Goal: Book appointment/travel/reservation

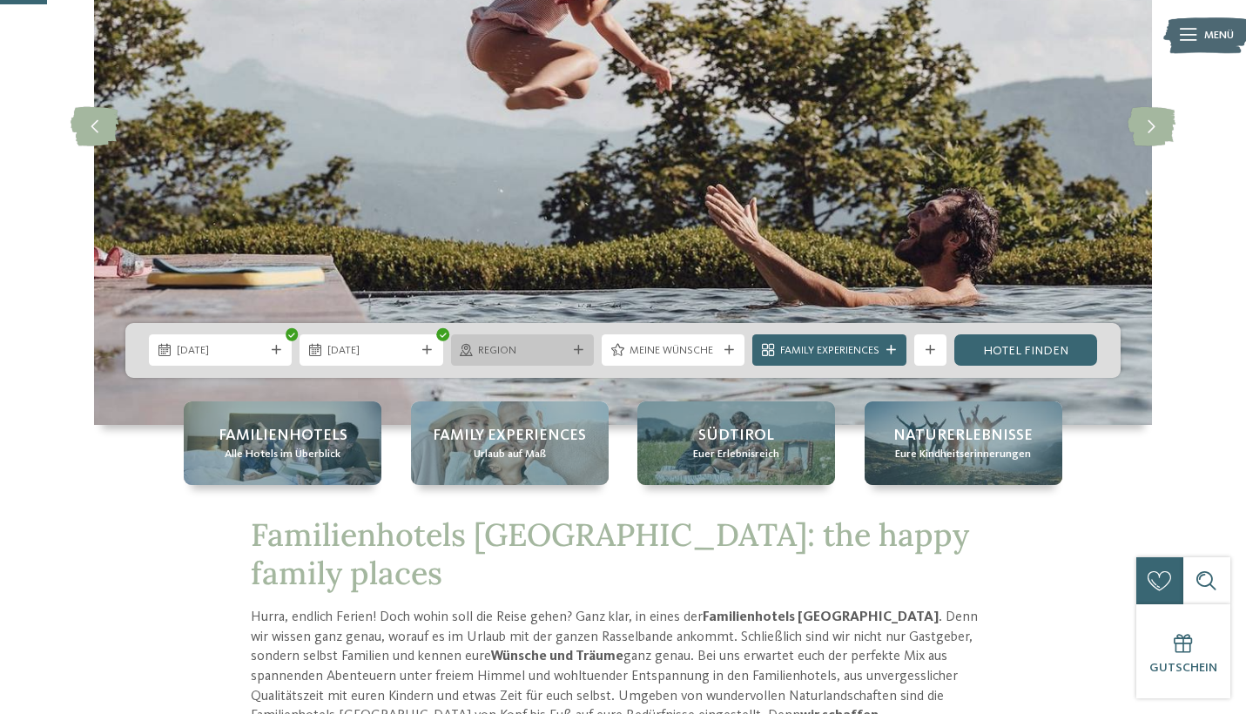
click at [583, 353] on div at bounding box center [579, 351] width 16 height 10
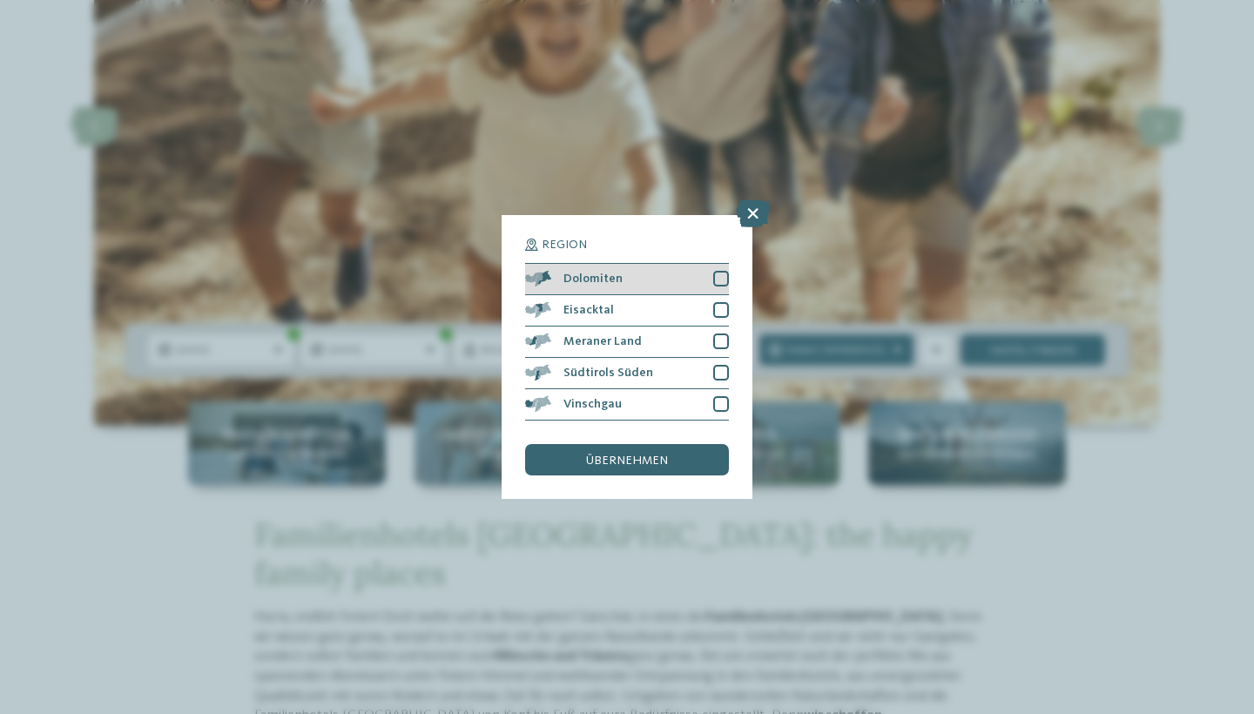
click at [699, 264] on div "Dolomiten" at bounding box center [627, 279] width 204 height 31
click at [696, 295] on div "Eisacktal" at bounding box center [627, 310] width 204 height 31
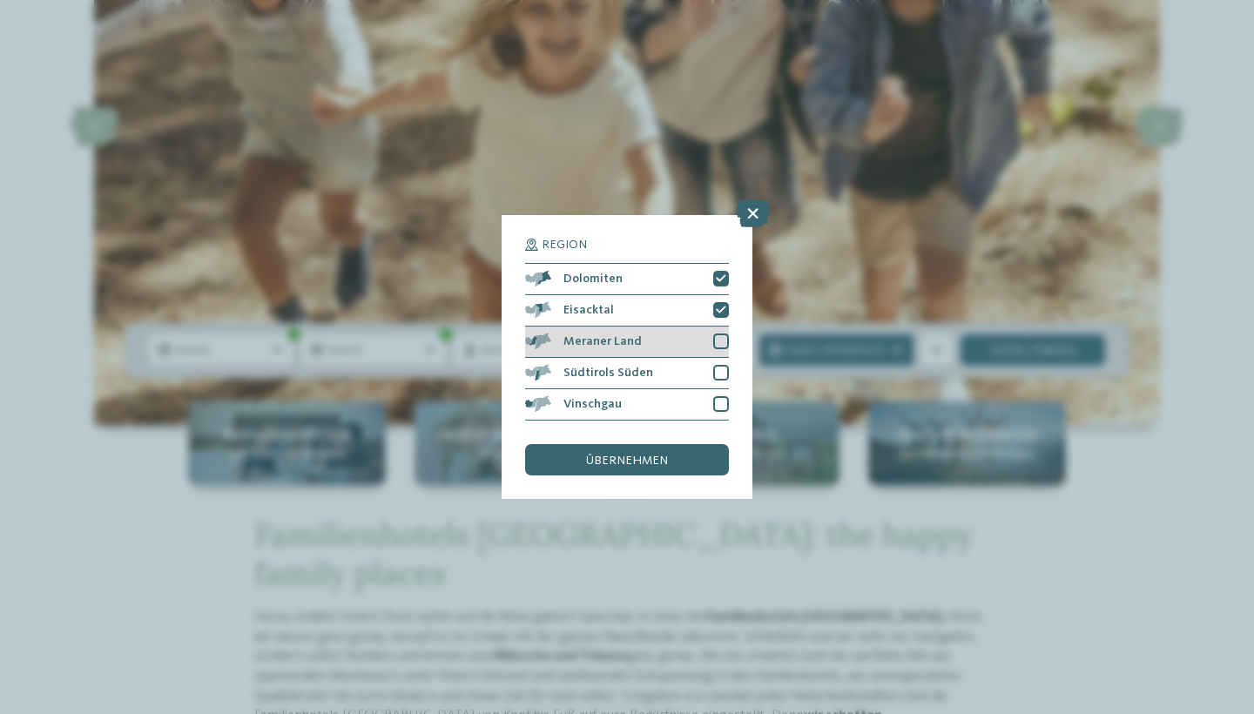
click at [689, 327] on div "Meraner Land" at bounding box center [627, 342] width 204 height 31
click at [681, 327] on div "Meraner Land" at bounding box center [627, 342] width 204 height 31
click at [690, 327] on div "Meraner Land" at bounding box center [627, 342] width 204 height 31
click at [687, 358] on div "Südtirols Süden" at bounding box center [627, 373] width 204 height 31
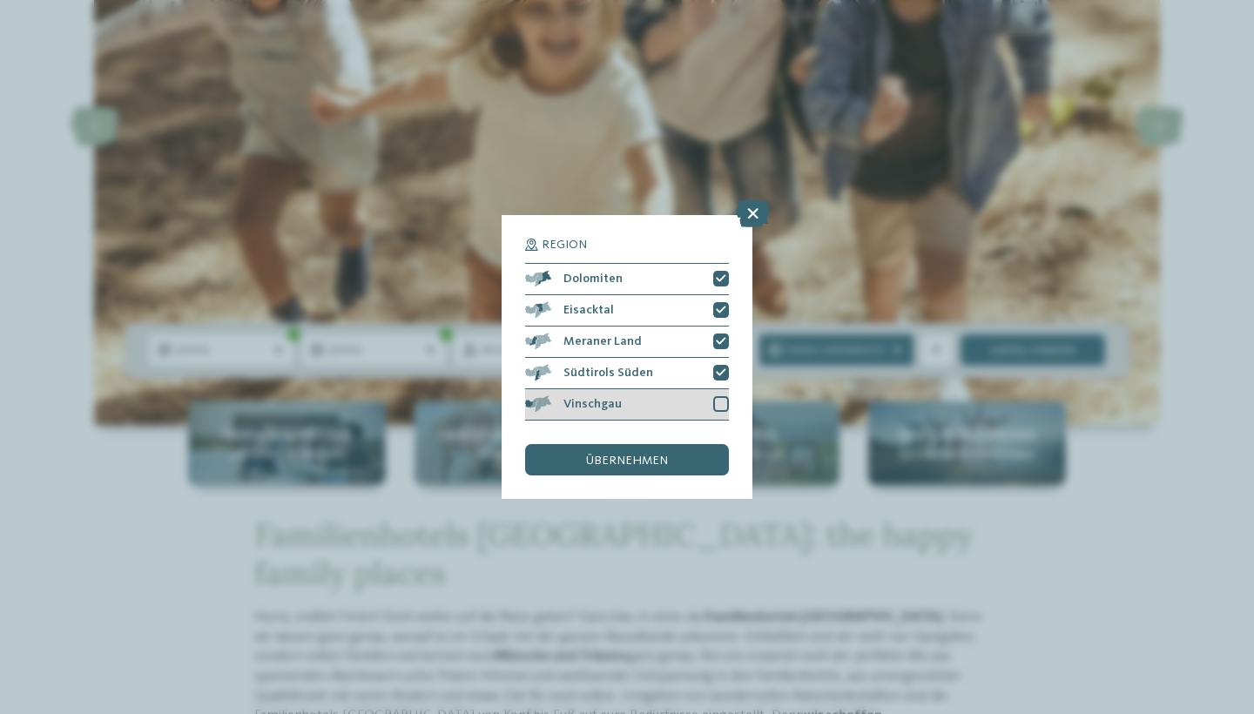
click at [682, 389] on div "Vinschgau" at bounding box center [627, 404] width 204 height 31
click at [670, 444] on div "übernehmen" at bounding box center [627, 459] width 204 height 31
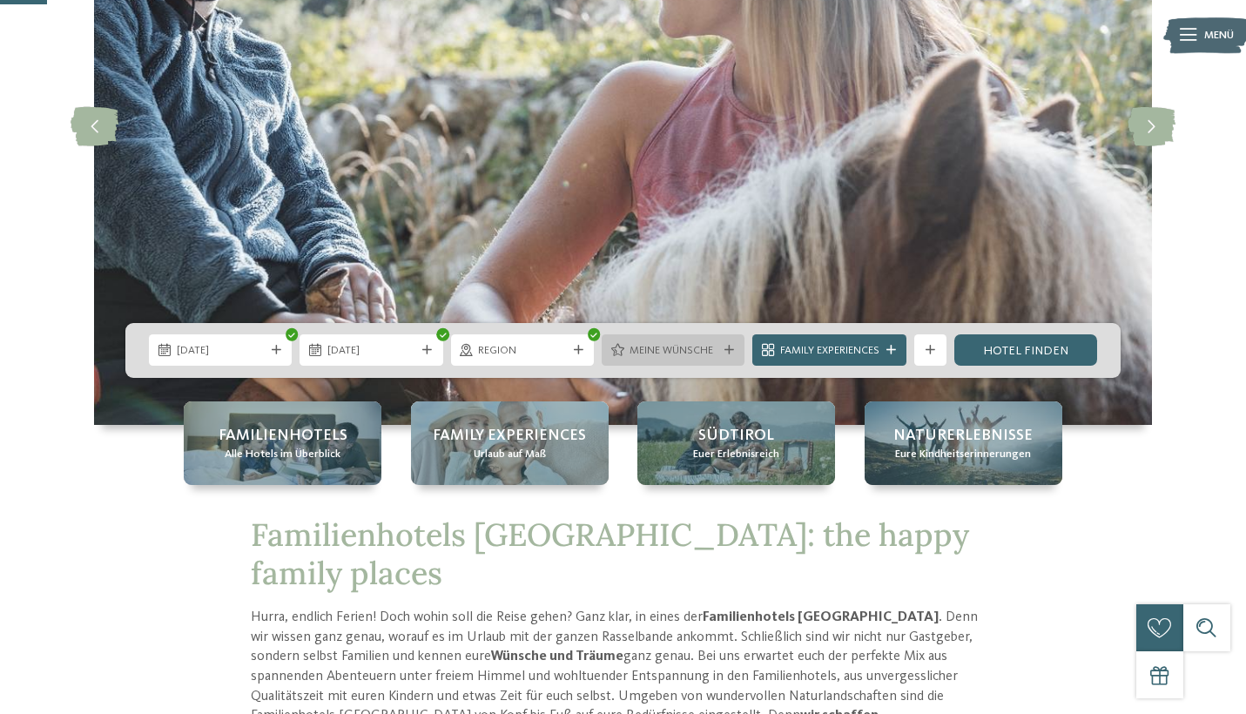
click at [671, 359] on div "Meine Wünsche" at bounding box center [673, 349] width 143 height 31
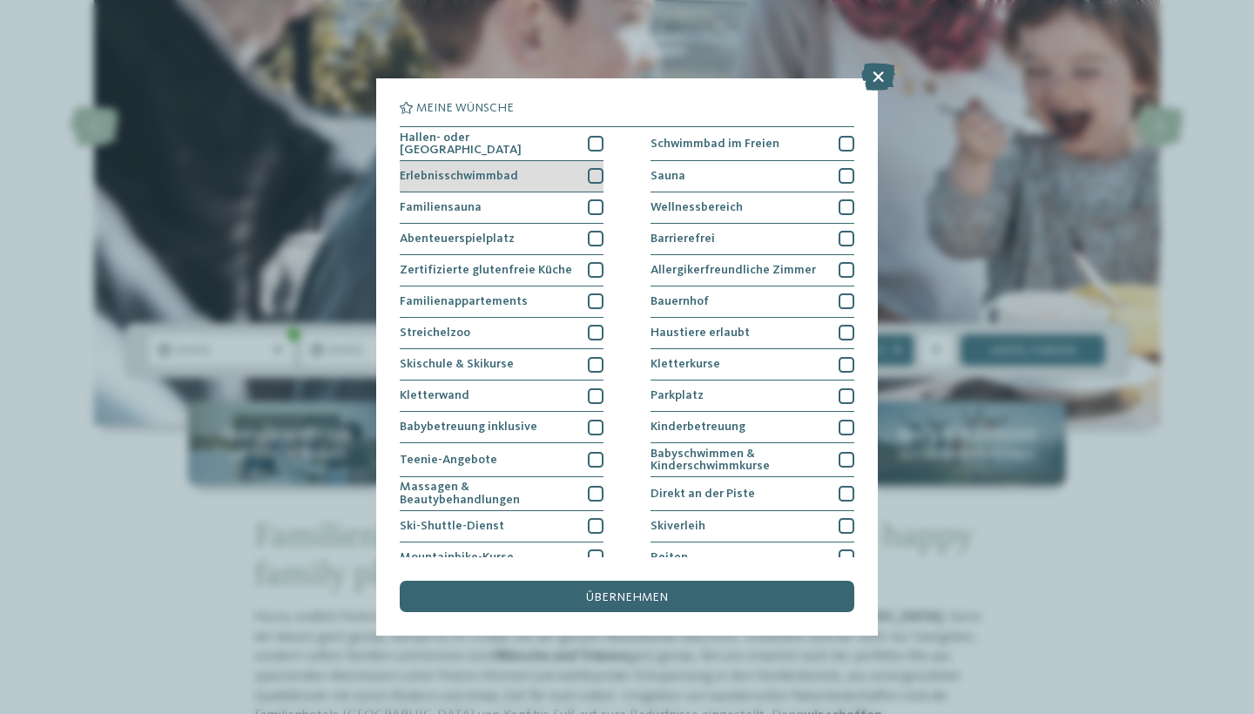
click at [588, 175] on div at bounding box center [596, 176] width 16 height 16
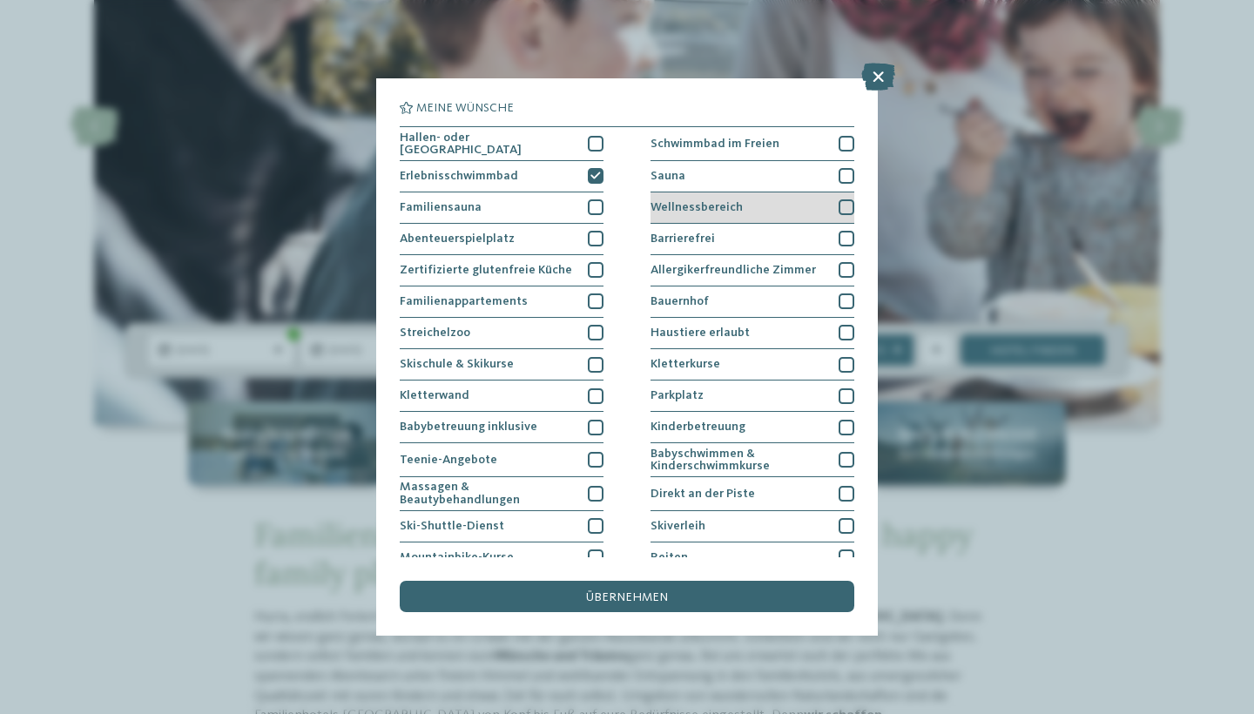
click at [706, 201] on span "Wellnessbereich" at bounding box center [697, 207] width 92 height 12
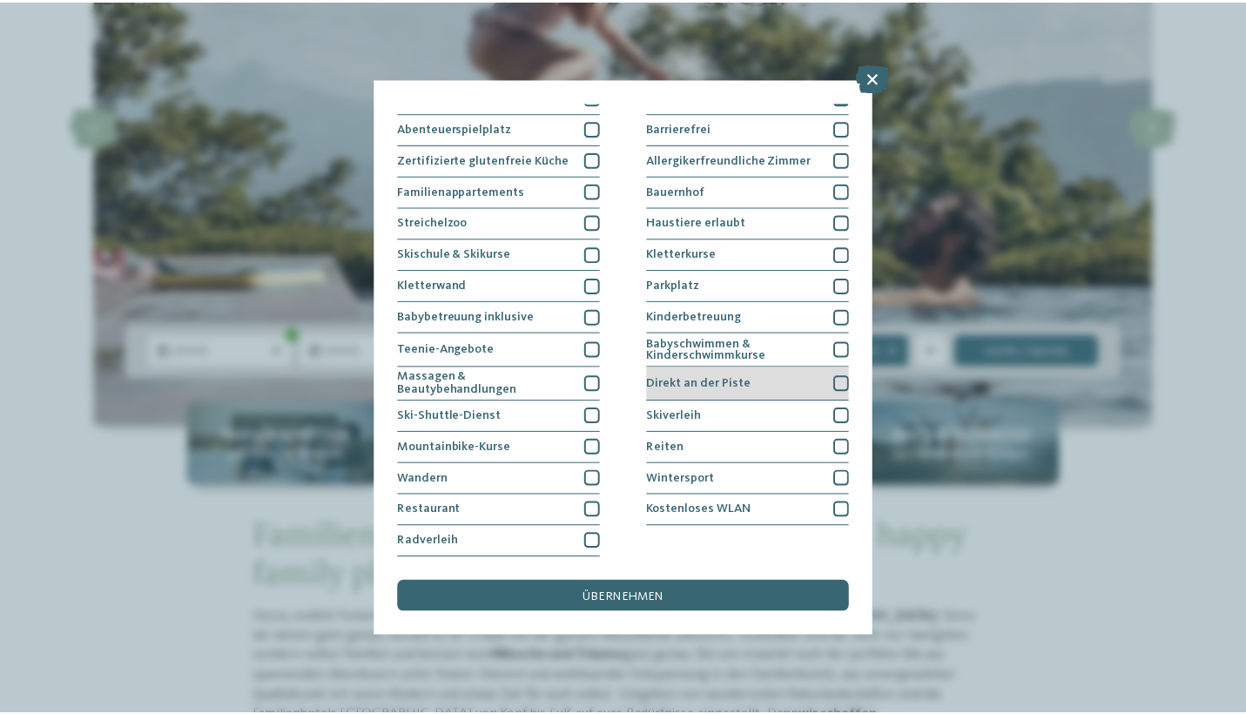
scroll to position [263, 0]
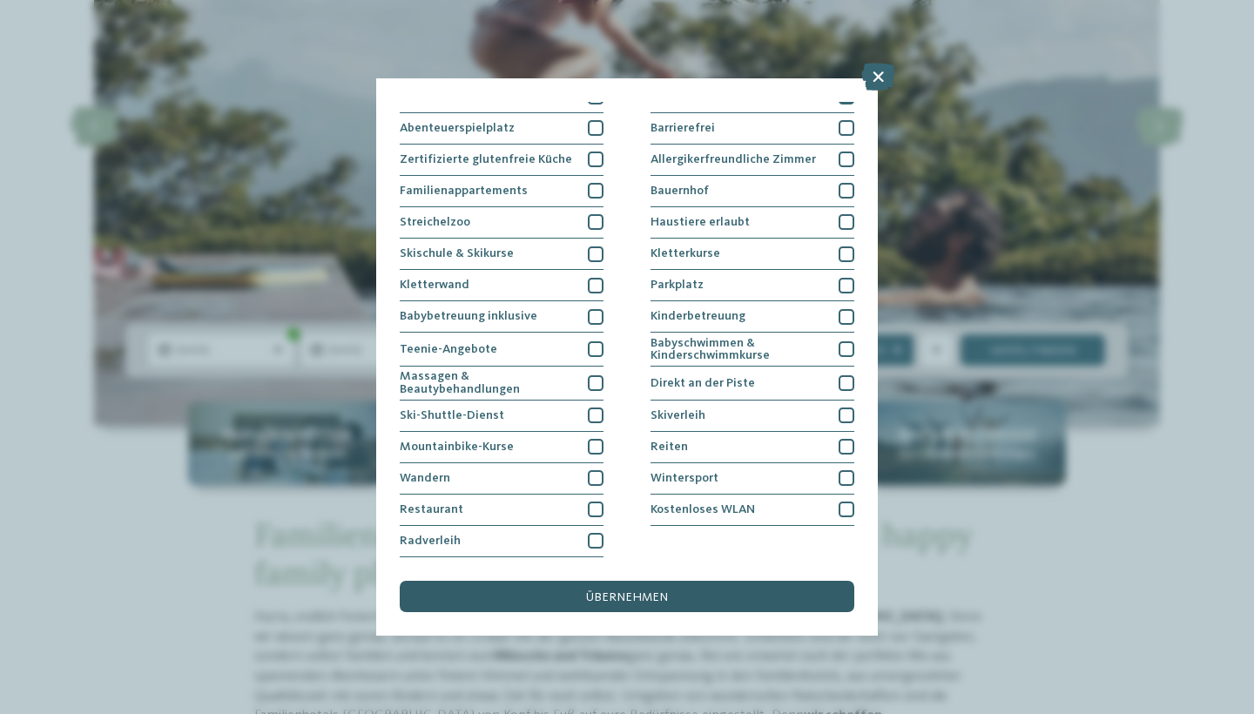
click at [603, 591] on span "übernehmen" at bounding box center [627, 597] width 82 height 12
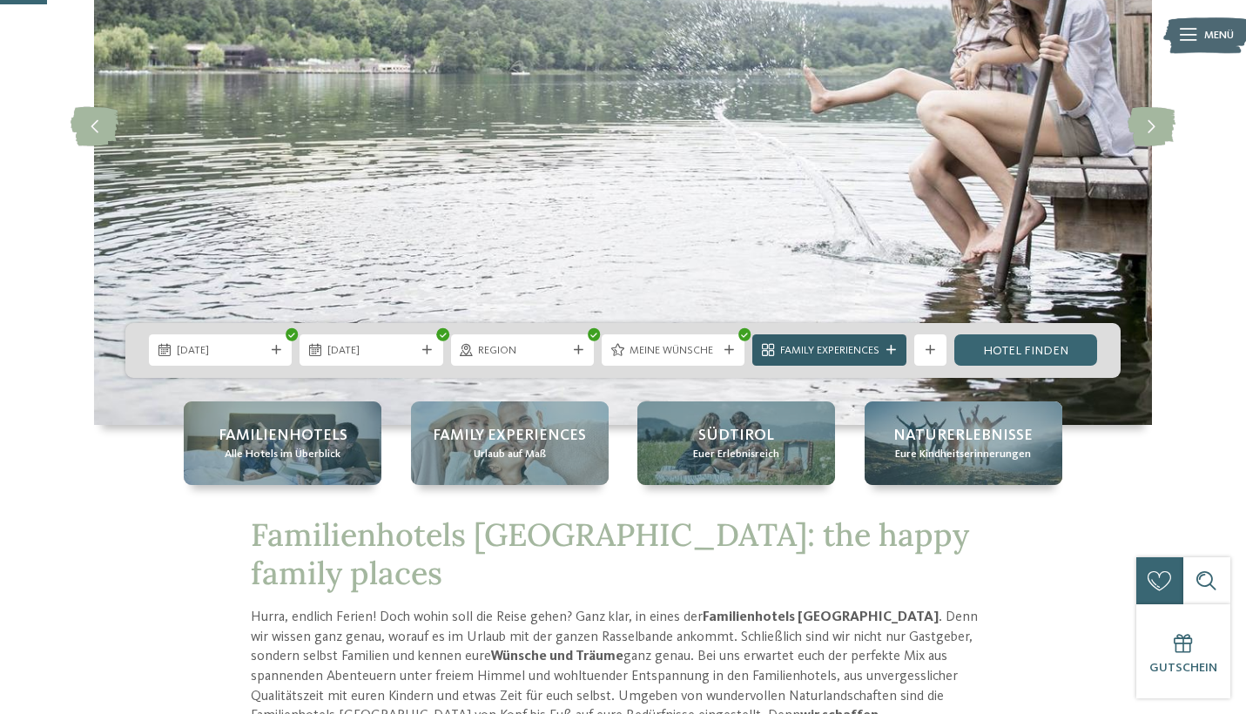
click at [882, 353] on div "Family Experiences" at bounding box center [829, 350] width 107 height 17
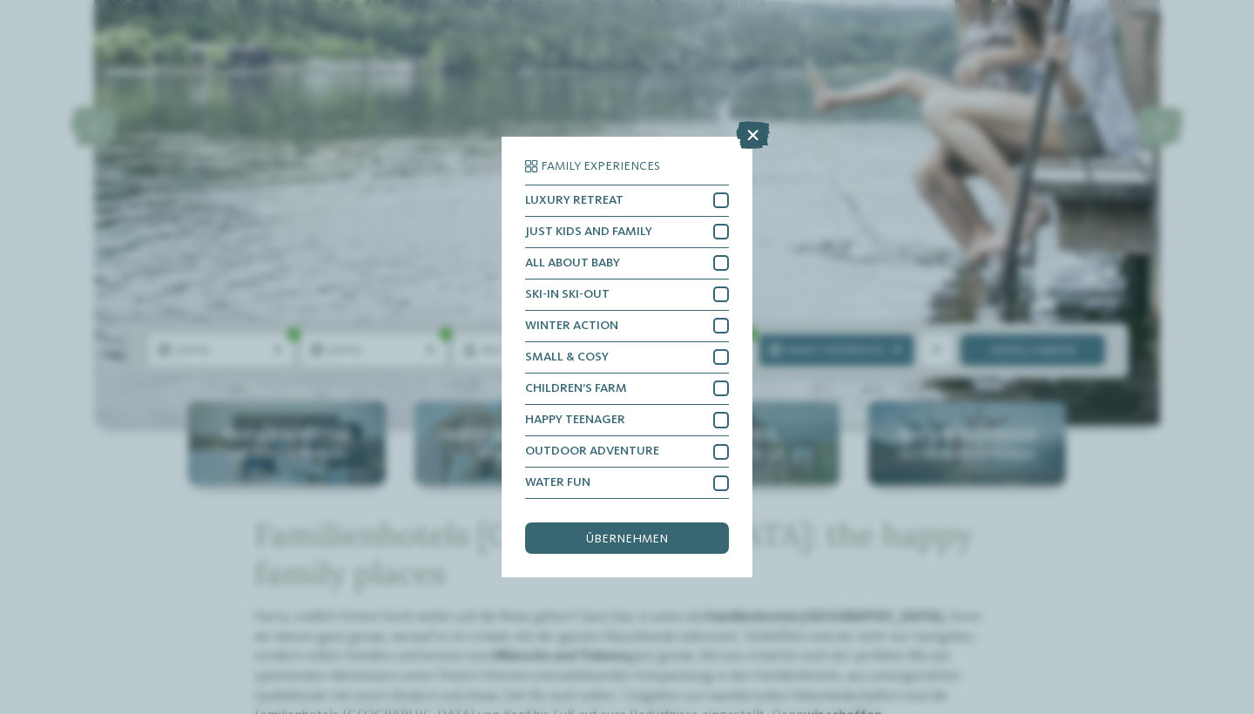
click at [751, 121] on icon at bounding box center [753, 135] width 34 height 28
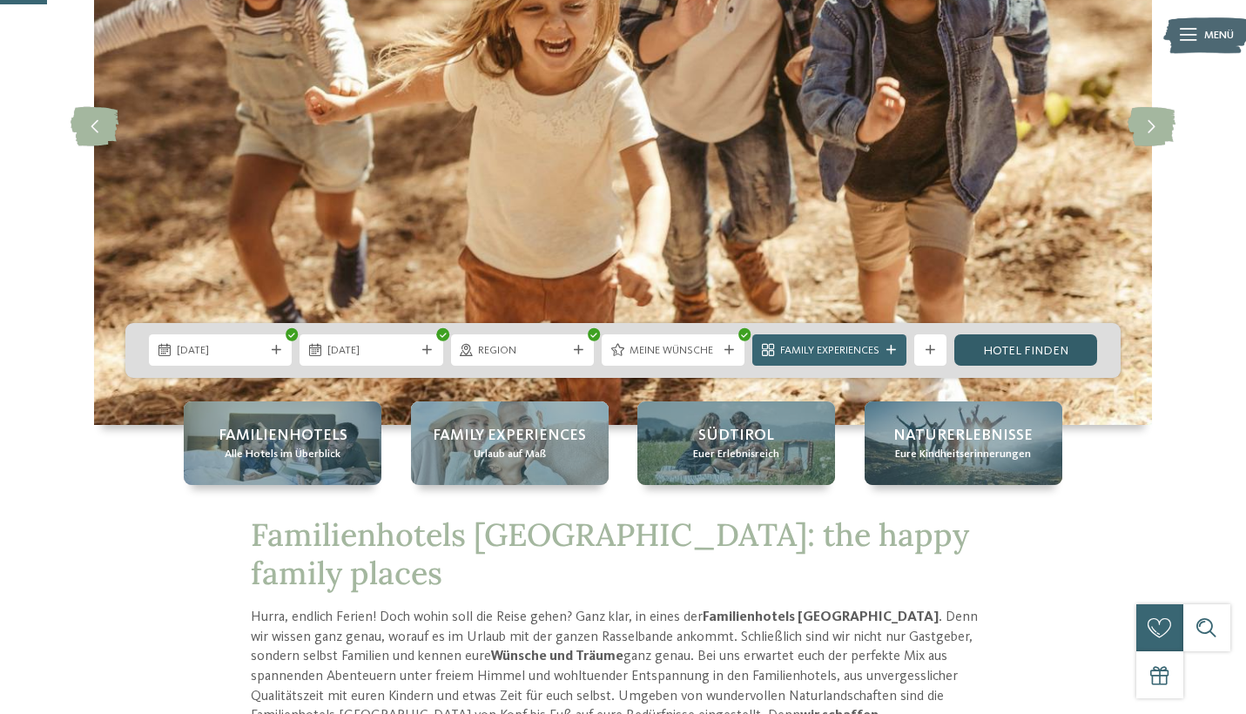
click at [1022, 351] on link "Hotel finden" at bounding box center [1026, 349] width 143 height 31
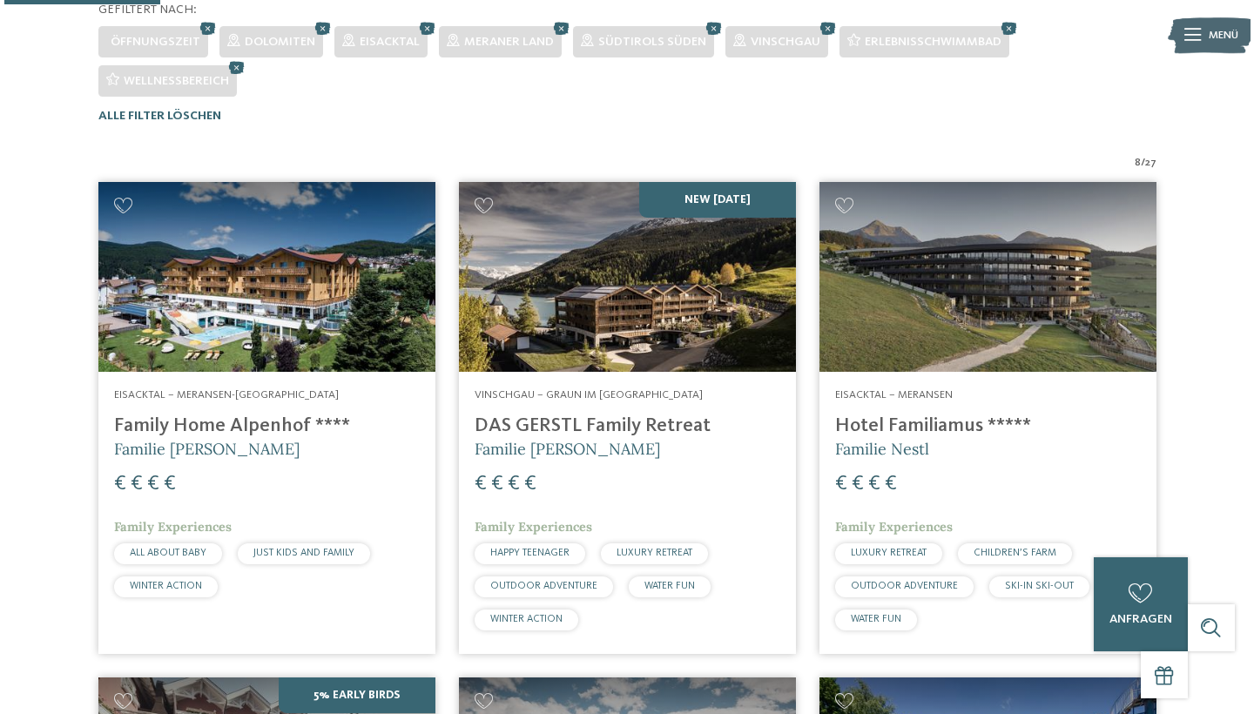
scroll to position [148, 0]
